Goal: Obtain resource: Obtain resource

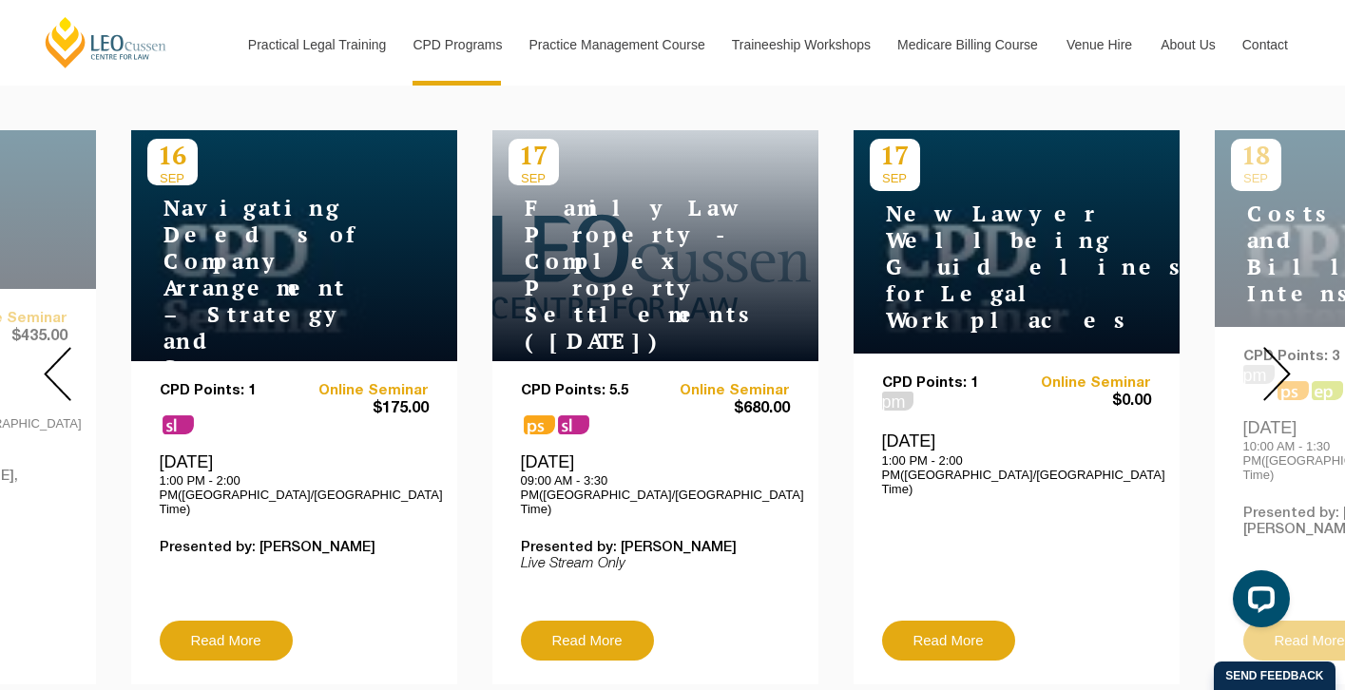
scroll to position [736, 0]
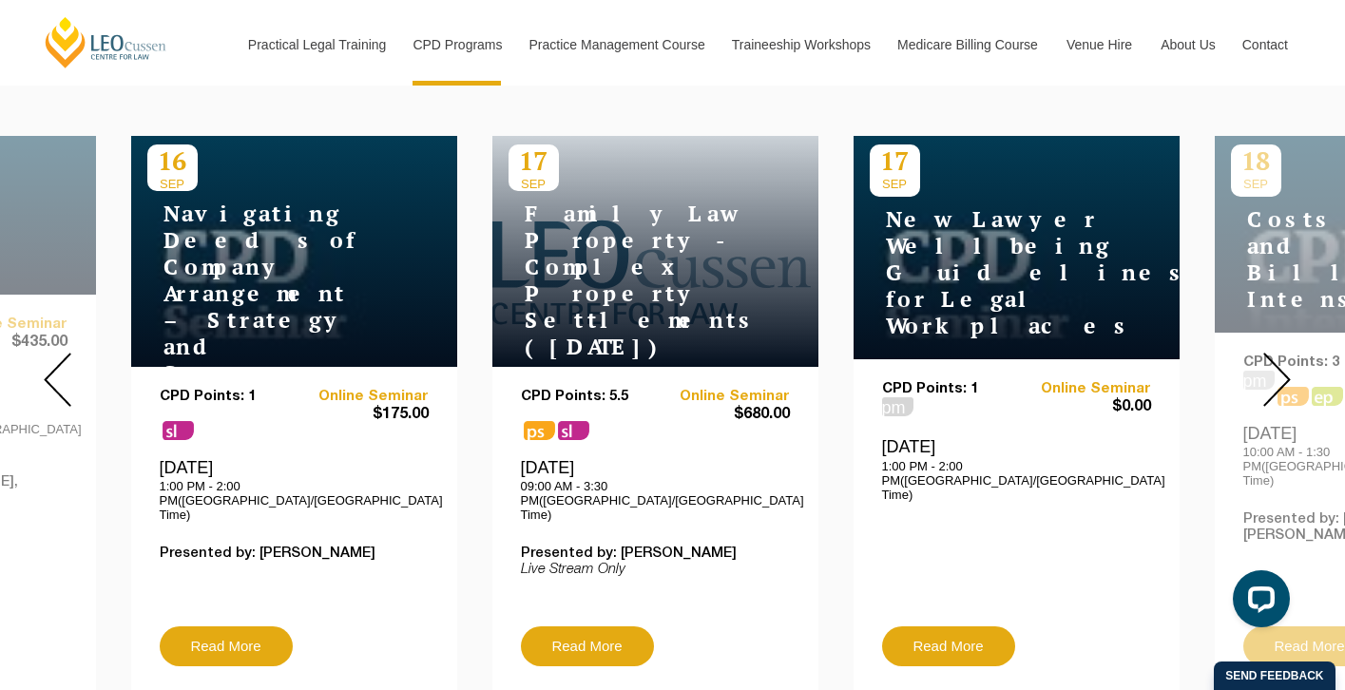
click at [966, 255] on h4 "New Lawyer Wellbeing Guidelines for Legal Workplaces" at bounding box center [989, 272] width 238 height 133
click at [975, 627] on link "Read More" at bounding box center [948, 647] width 133 height 40
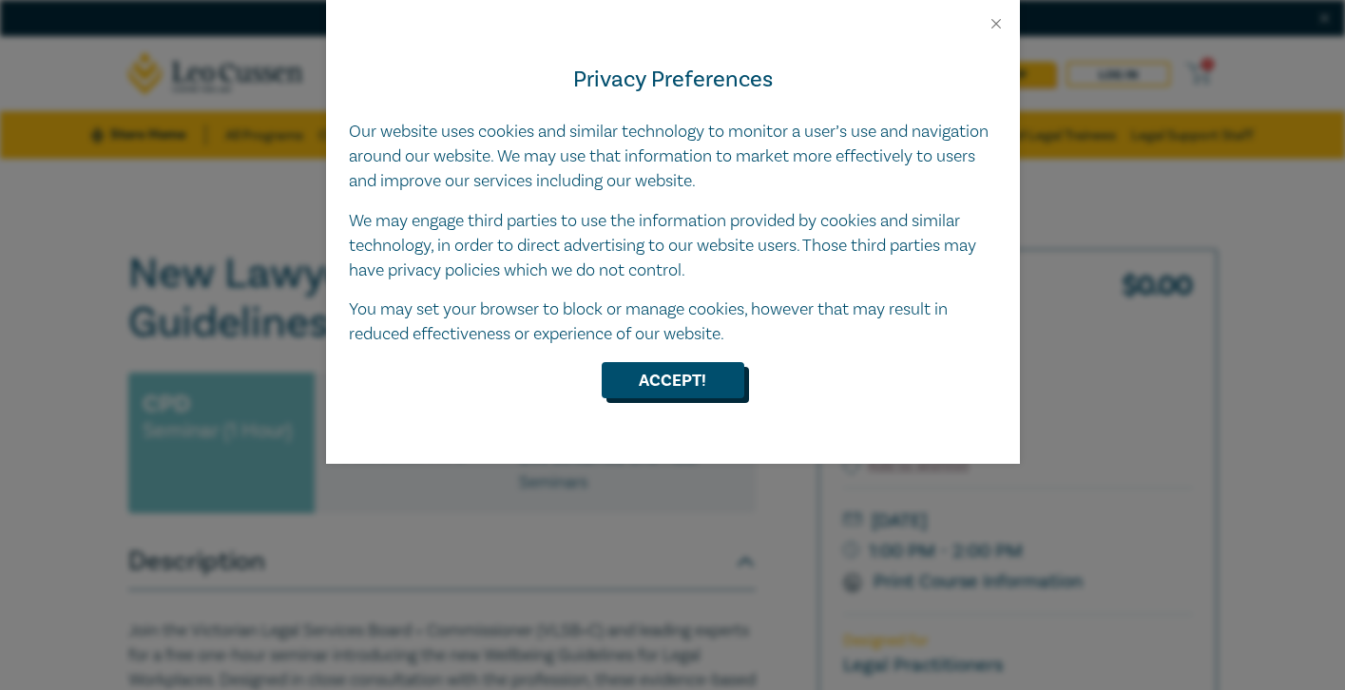
click at [681, 390] on button "Accept!" at bounding box center [673, 380] width 143 height 36
